Goal: Transaction & Acquisition: Purchase product/service

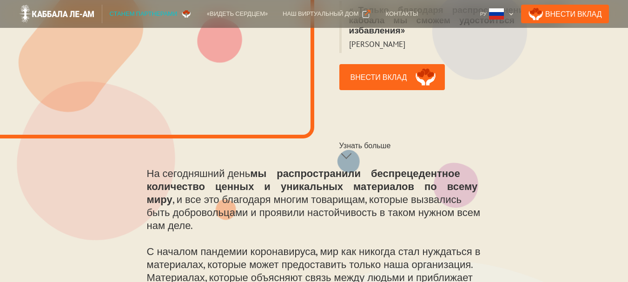
scroll to position [325, 0]
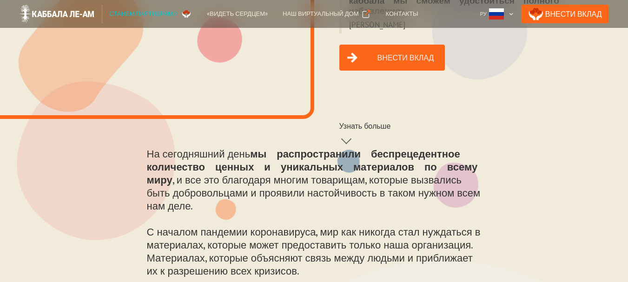
click at [375, 47] on link "Внести вклад" at bounding box center [392, 58] width 106 height 26
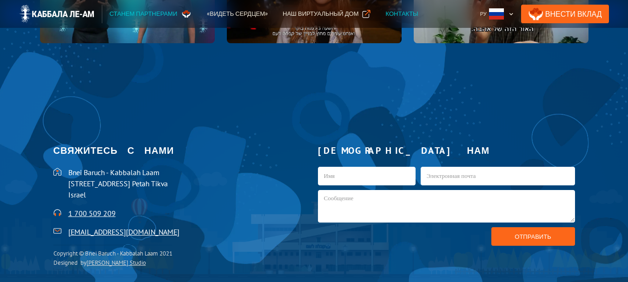
scroll to position [1938, 0]
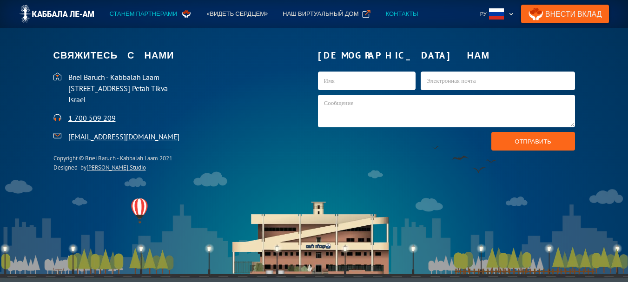
click at [571, 12] on link "Внести Вклад" at bounding box center [565, 14] width 88 height 19
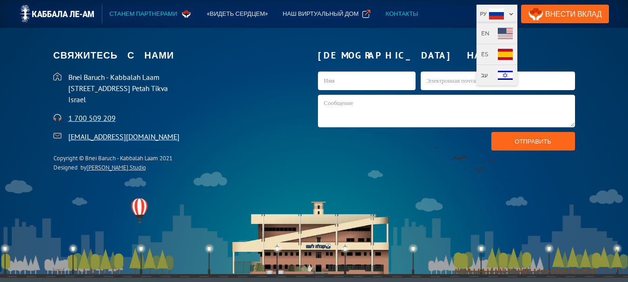
click at [514, 13] on div at bounding box center [511, 14] width 5 height 5
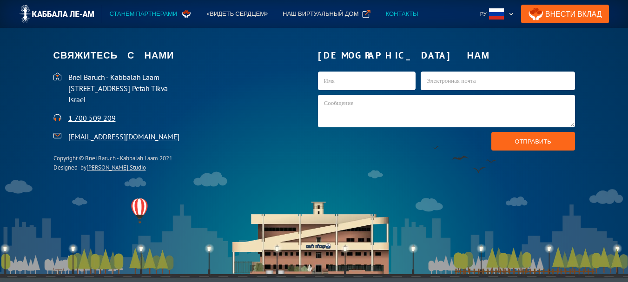
click at [136, 11] on div "Станем партнерами" at bounding box center [144, 13] width 68 height 9
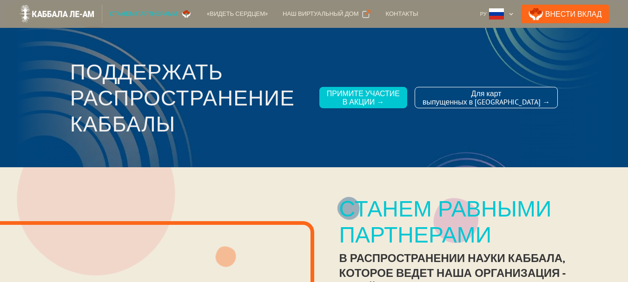
click at [156, 11] on div "Станем партнерами" at bounding box center [144, 13] width 68 height 9
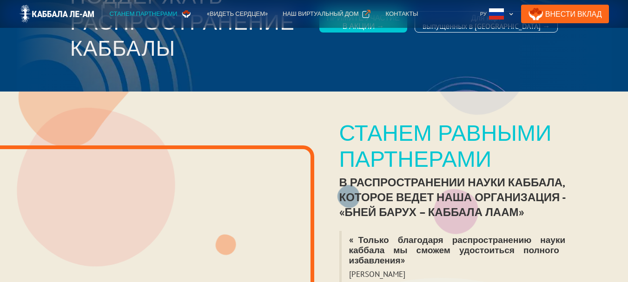
scroll to position [186, 0]
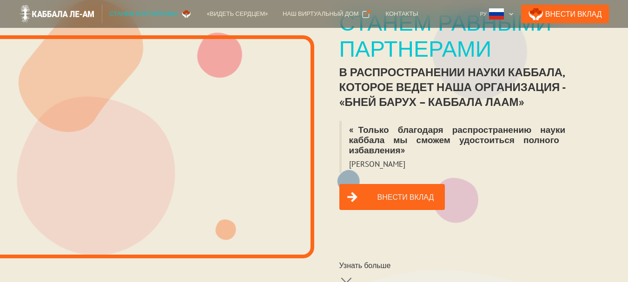
click at [384, 189] on link "Внести вклад" at bounding box center [392, 197] width 106 height 26
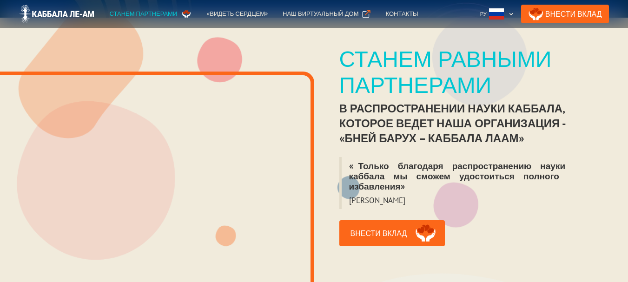
scroll to position [139, 0]
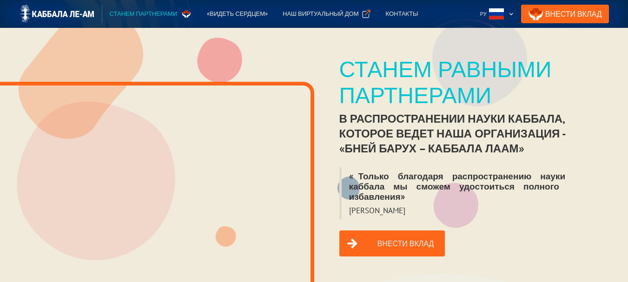
click at [402, 231] on link "Внести вклад" at bounding box center [392, 244] width 106 height 26
click at [135, 10] on div "Станем партнерами" at bounding box center [144, 13] width 68 height 9
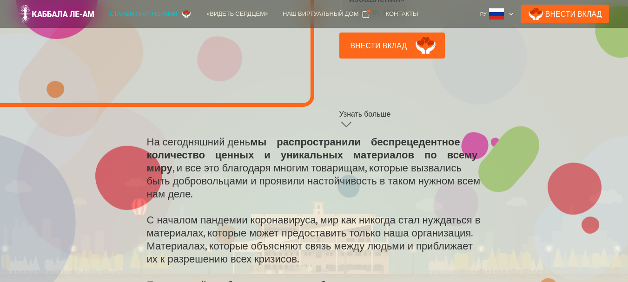
scroll to position [139, 0]
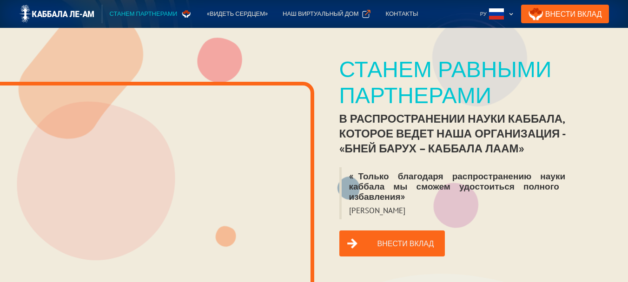
click at [387, 233] on link "Внести вклад" at bounding box center [392, 244] width 106 height 26
